Goal: Task Accomplishment & Management: Manage account settings

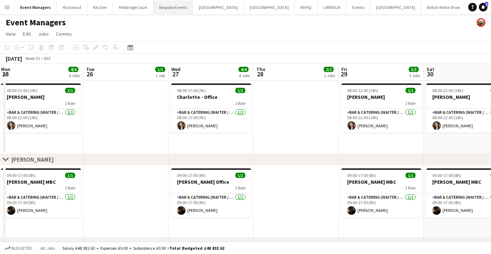
click at [177, 12] on button "Bespoke Events Close" at bounding box center [173, 7] width 40 height 14
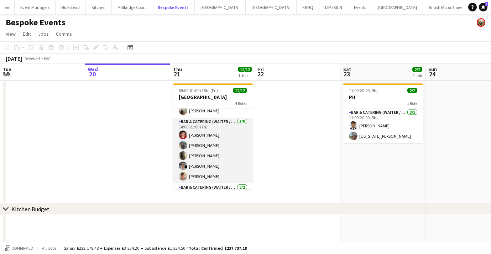
scroll to position [28, 0]
click at [209, 153] on app-card-role "Bar & Catering (Waiter / waitress) [DATE] 14:00-21:00 (7h) [PERSON_NAME] [PERSO…" at bounding box center [213, 148] width 80 height 66
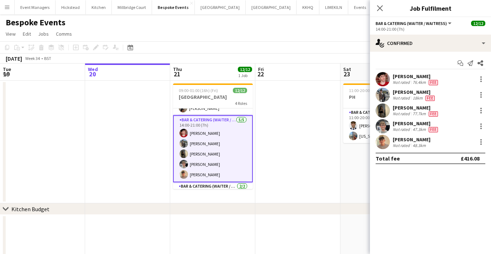
click at [381, 95] on app-user-avatar at bounding box center [383, 95] width 14 height 14
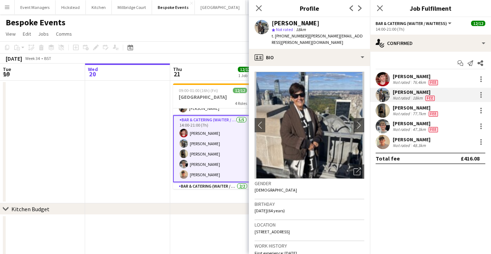
click at [381, 81] on app-user-avatar at bounding box center [383, 79] width 14 height 14
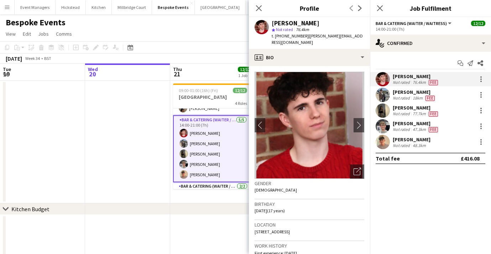
scroll to position [0, 188]
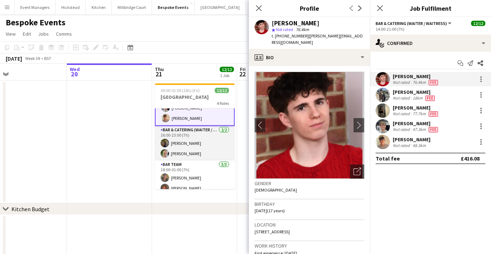
click at [197, 151] on app-card-role "Bar & Catering (Waiter / waitress) [DATE] 16:00-23:00 (7h) [PERSON_NAME] [PERSO…" at bounding box center [195, 143] width 80 height 35
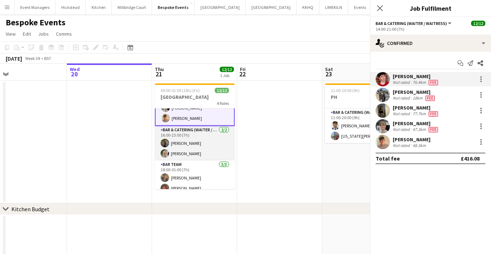
scroll to position [83, 0]
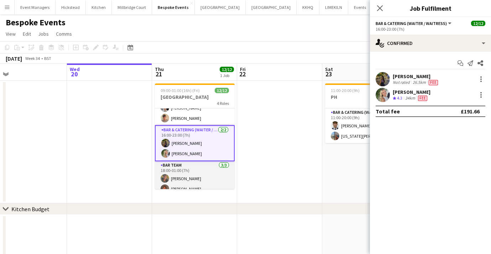
click at [203, 172] on app-card-role "Bar Team [DATE] 18:00-01:00 (7h) [PERSON_NAME] [PERSON_NAME] [PERSON_NAME]" at bounding box center [195, 183] width 80 height 45
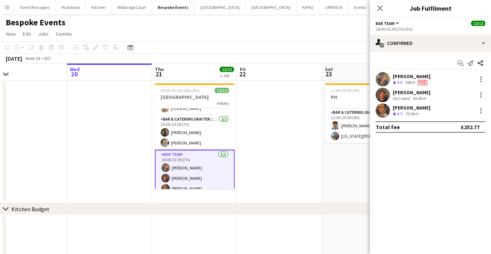
scroll to position [100, 0]
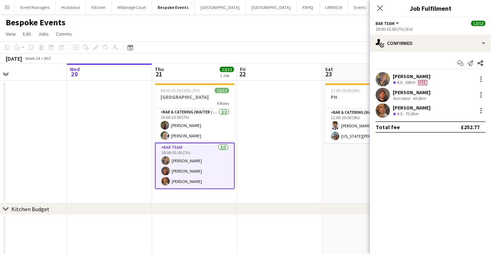
click at [384, 109] on app-user-avatar at bounding box center [383, 110] width 14 height 14
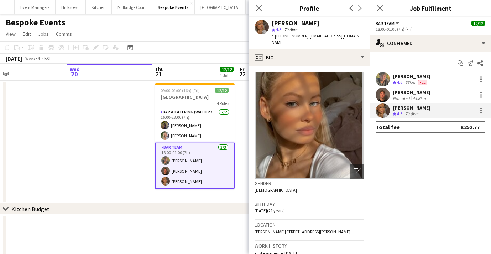
click at [384, 95] on app-user-avatar at bounding box center [383, 95] width 14 height 14
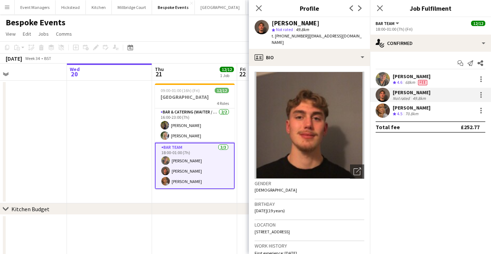
click at [382, 79] on app-user-avatar at bounding box center [383, 79] width 14 height 14
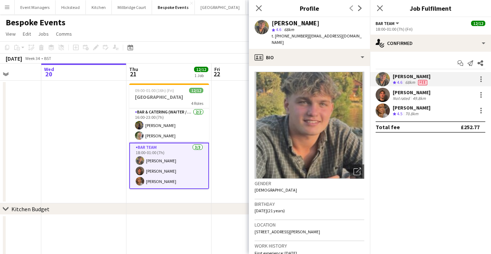
scroll to position [0, 214]
click at [483, 81] on div at bounding box center [481, 79] width 9 height 9
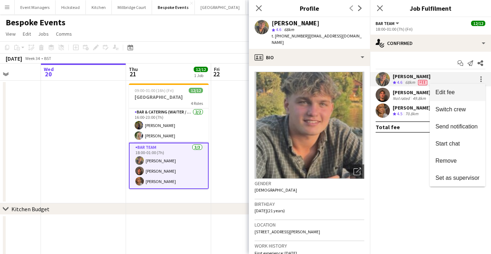
click at [446, 97] on button "Edit fee" at bounding box center [458, 92] width 56 height 17
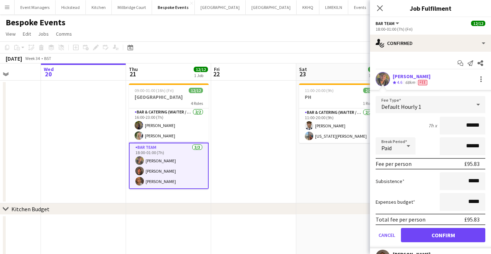
scroll to position [71, 0]
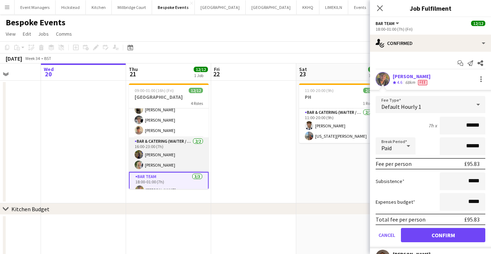
click at [158, 158] on app-card-role "Bar & Catering (Waiter / waitress) [DATE] 16:00-23:00 (7h) [PERSON_NAME] [PERSO…" at bounding box center [169, 154] width 80 height 35
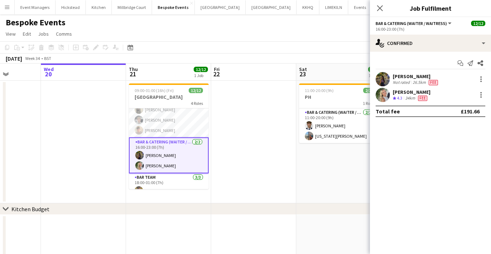
click at [379, 77] on app-user-avatar at bounding box center [383, 79] width 14 height 14
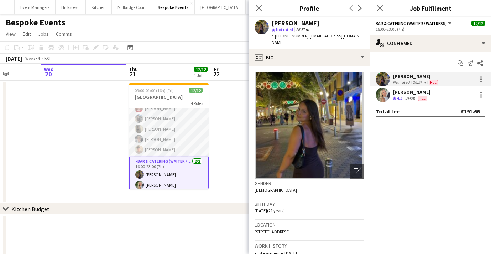
click at [158, 133] on app-card-role "Bar & Catering (Waiter / waitress) [DATE] 14:00-21:00 (7h) [PERSON_NAME] [PERSO…" at bounding box center [169, 124] width 80 height 66
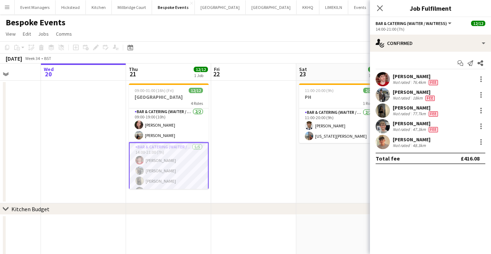
scroll to position [0, 0]
click at [158, 133] on app-card-role "Bar & Catering (Waiter / waitress) [DATE] 09:00-19:00 (10h) [PERSON_NAME] [PERS…" at bounding box center [169, 125] width 80 height 35
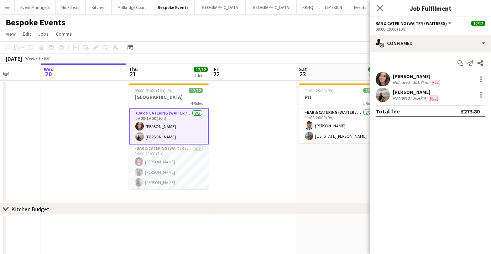
click at [380, 92] on app-user-avatar at bounding box center [383, 95] width 14 height 14
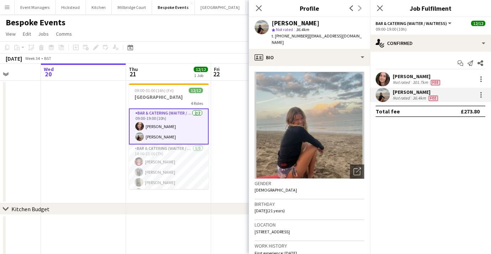
click at [384, 75] on app-user-avatar at bounding box center [383, 79] width 14 height 14
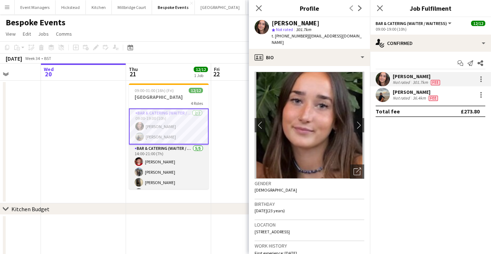
click at [170, 172] on app-card-role "Bar & Catering (Waiter / waitress) [DATE] 14:00-21:00 (7h) [PERSON_NAME] [PERSO…" at bounding box center [169, 177] width 80 height 66
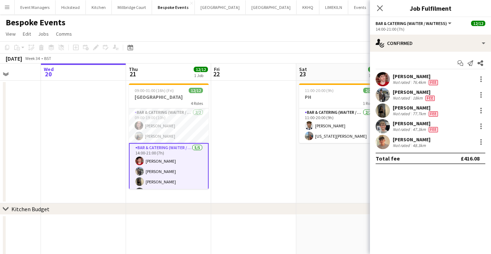
click at [389, 75] on div at bounding box center [383, 79] width 14 height 14
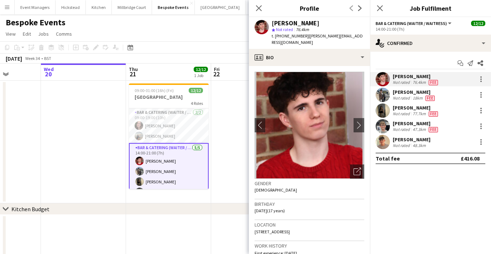
click at [385, 90] on app-user-avatar at bounding box center [383, 95] width 14 height 14
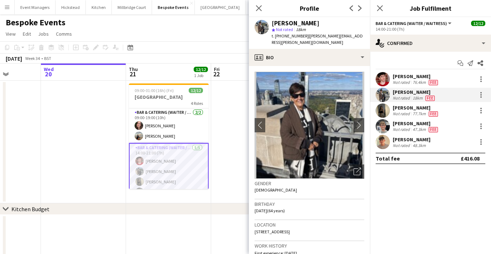
click at [386, 109] on app-user-avatar at bounding box center [383, 110] width 14 height 14
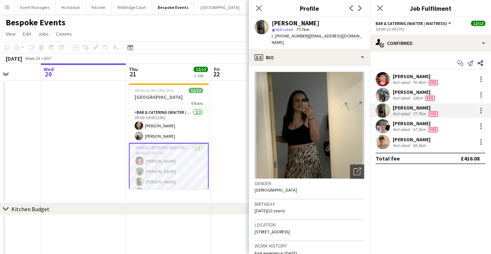
click at [384, 125] on app-user-avatar at bounding box center [383, 126] width 14 height 14
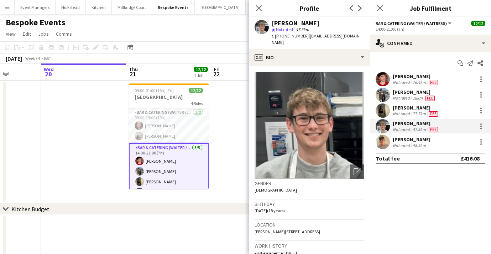
click at [384, 146] on app-user-avatar at bounding box center [383, 142] width 14 height 14
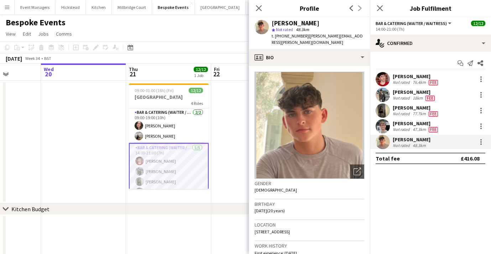
click at [381, 111] on app-user-avatar at bounding box center [383, 110] width 14 height 14
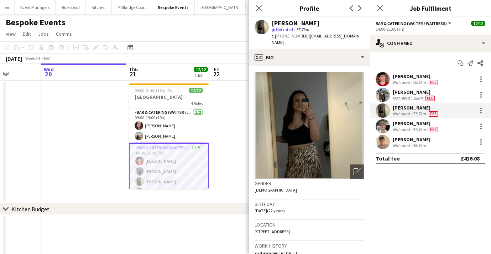
click at [381, 94] on app-user-avatar at bounding box center [383, 95] width 14 height 14
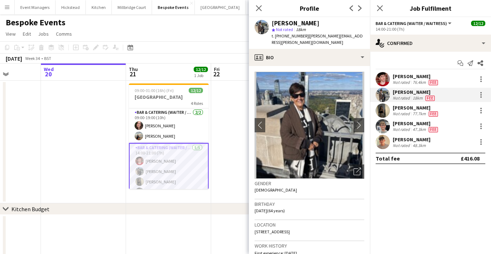
click at [386, 78] on app-user-avatar at bounding box center [383, 79] width 14 height 14
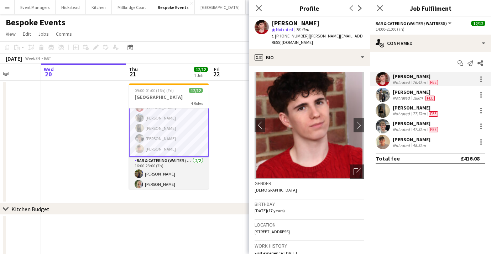
click at [163, 172] on app-card-role "Bar & Catering (Waiter / waitress) [DATE] 16:00-23:00 (7h) [PERSON_NAME] [PERSO…" at bounding box center [169, 173] width 80 height 35
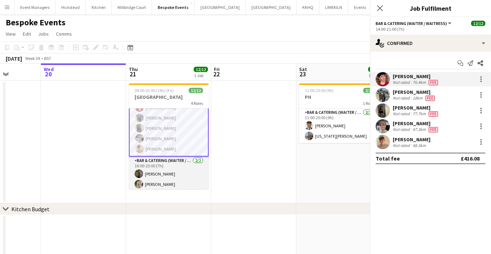
scroll to position [53, 0]
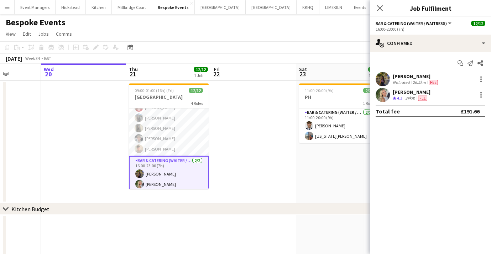
click at [386, 75] on app-user-avatar at bounding box center [383, 79] width 14 height 14
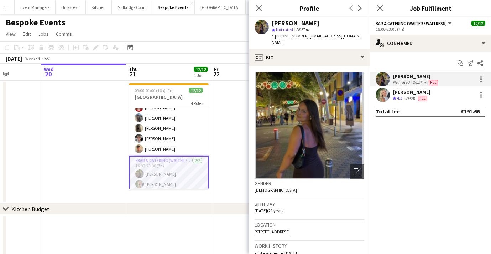
click at [381, 94] on app-user-avatar at bounding box center [383, 95] width 14 height 14
